Goal: Task Accomplishment & Management: Manage account settings

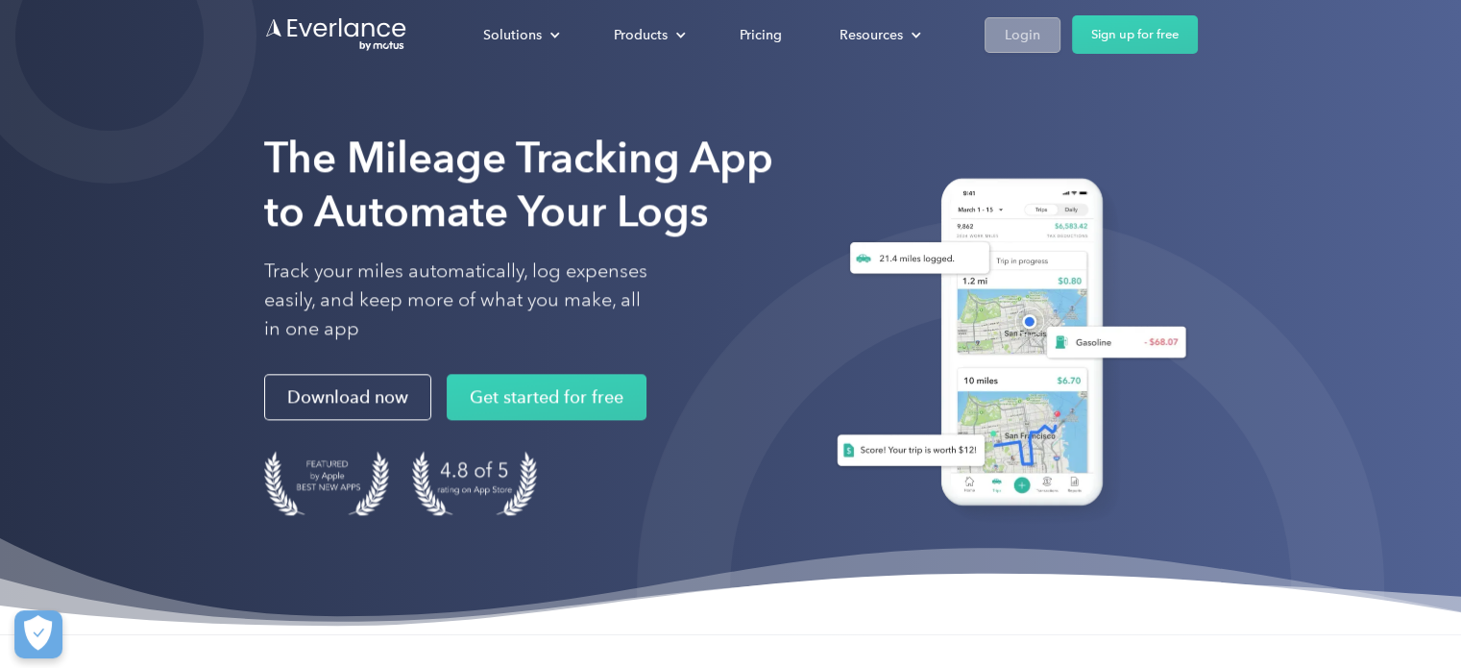
click at [1014, 37] on div "Login" at bounding box center [1023, 35] width 36 height 24
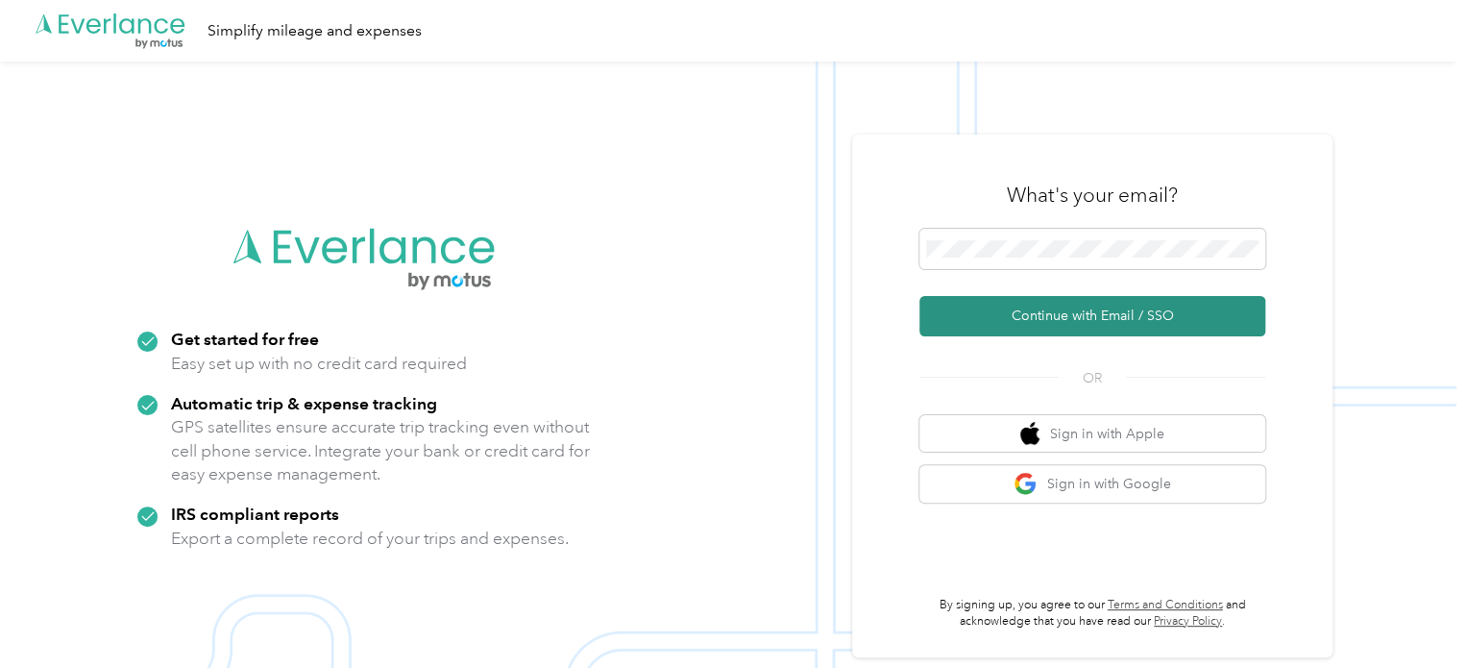
click at [984, 304] on button "Continue with Email / SSO" at bounding box center [1092, 316] width 346 height 40
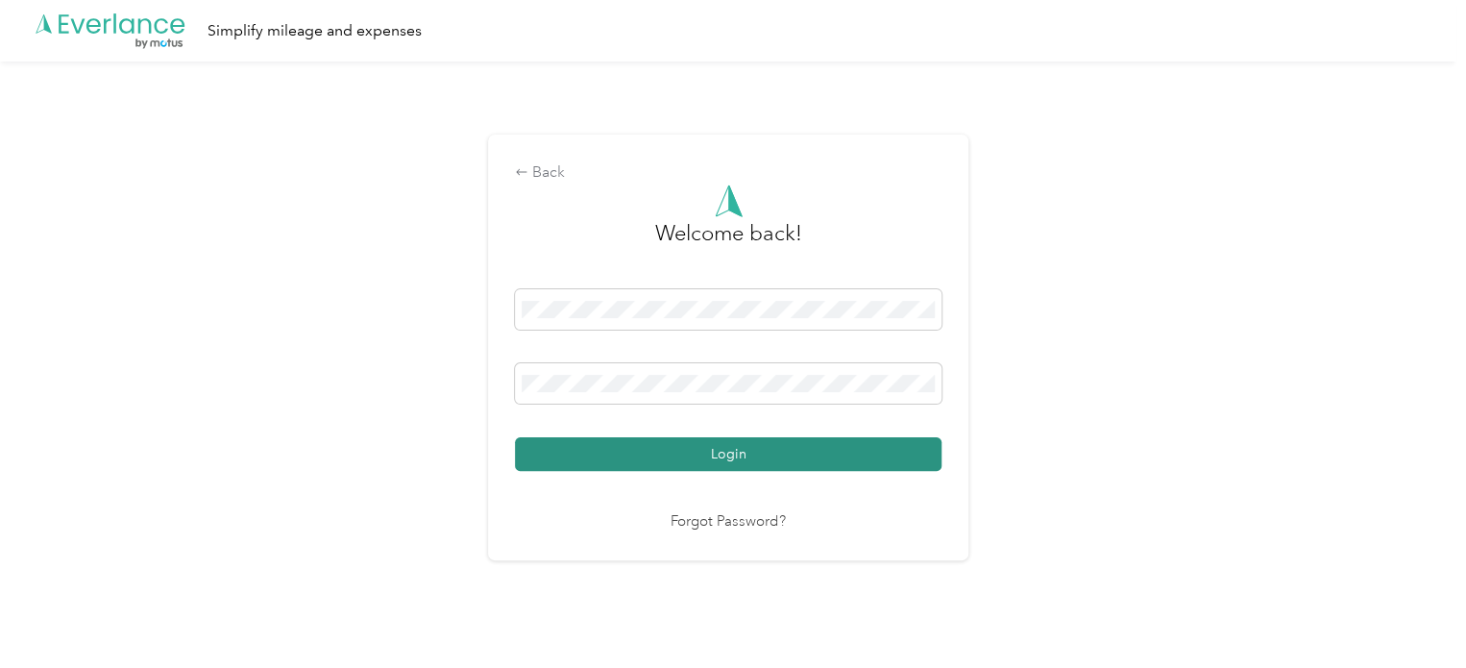
click at [780, 459] on button "Login" at bounding box center [728, 454] width 427 height 34
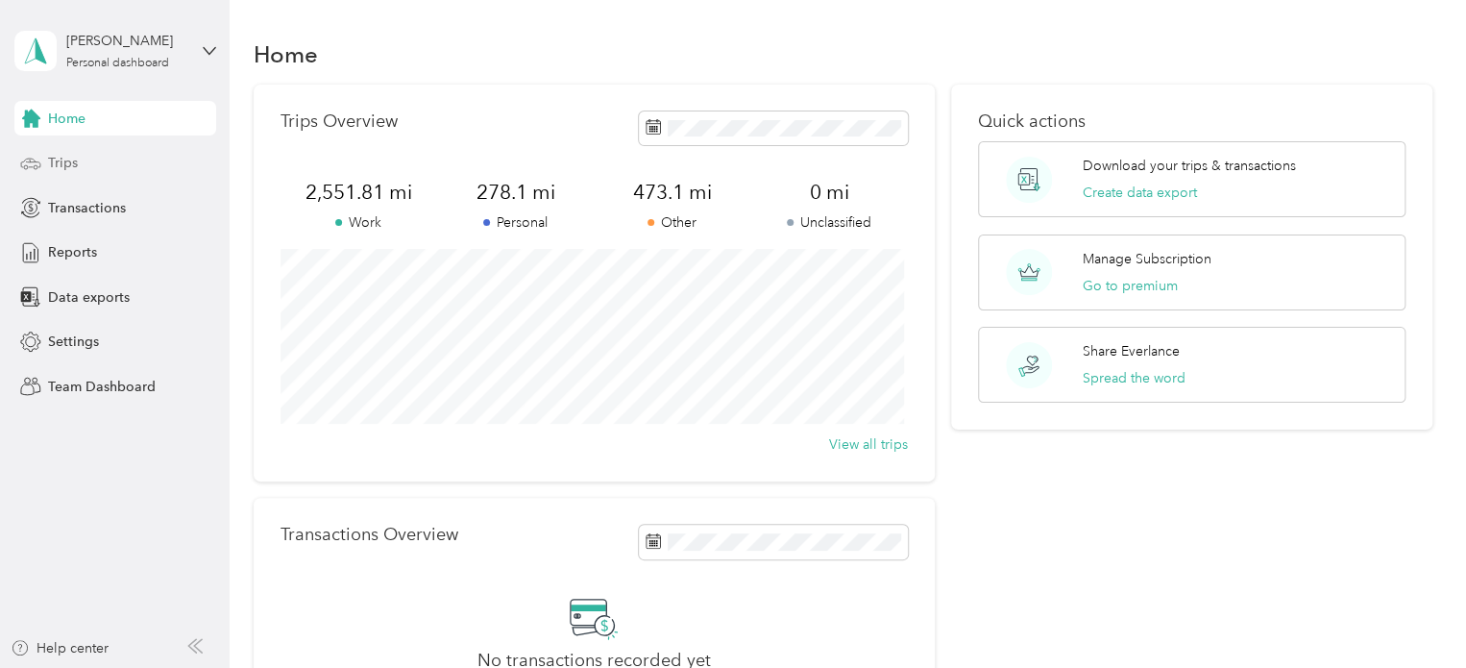
click at [69, 158] on span "Trips" at bounding box center [63, 163] width 30 height 20
